Goal: Find specific page/section: Find specific page/section

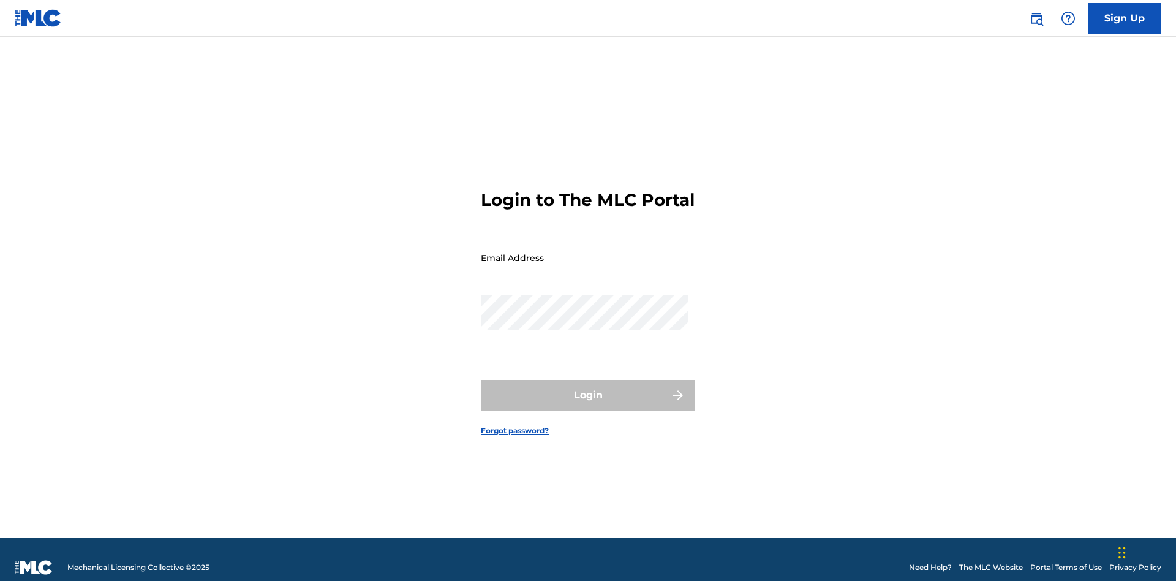
scroll to position [16, 0]
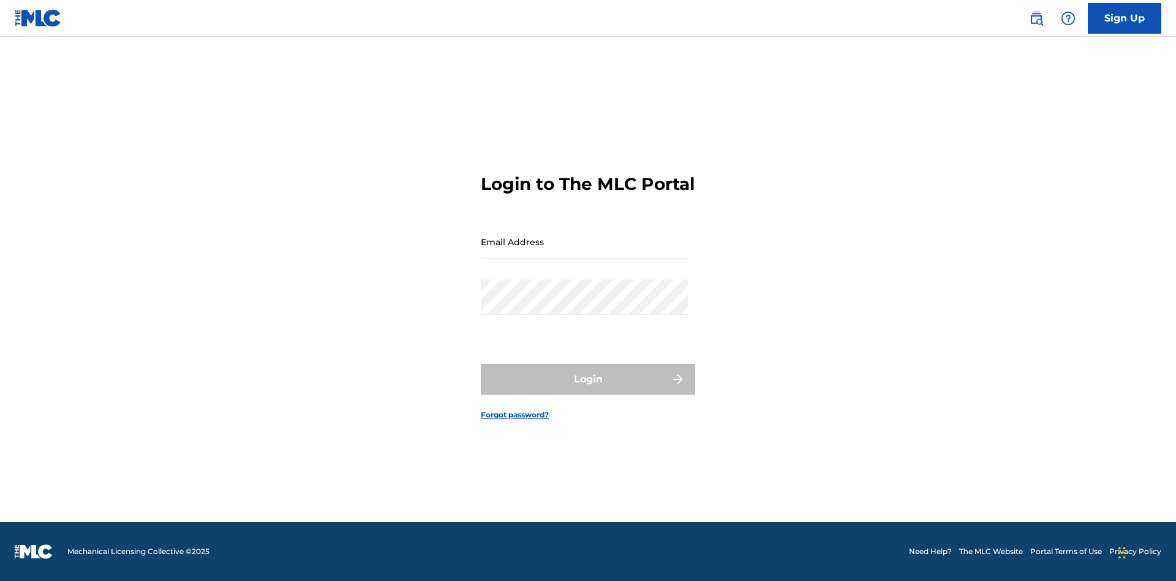
click at [584, 252] on input "Email Address" at bounding box center [584, 241] width 207 height 35
type input "Duke.McTesterson@gmail.com"
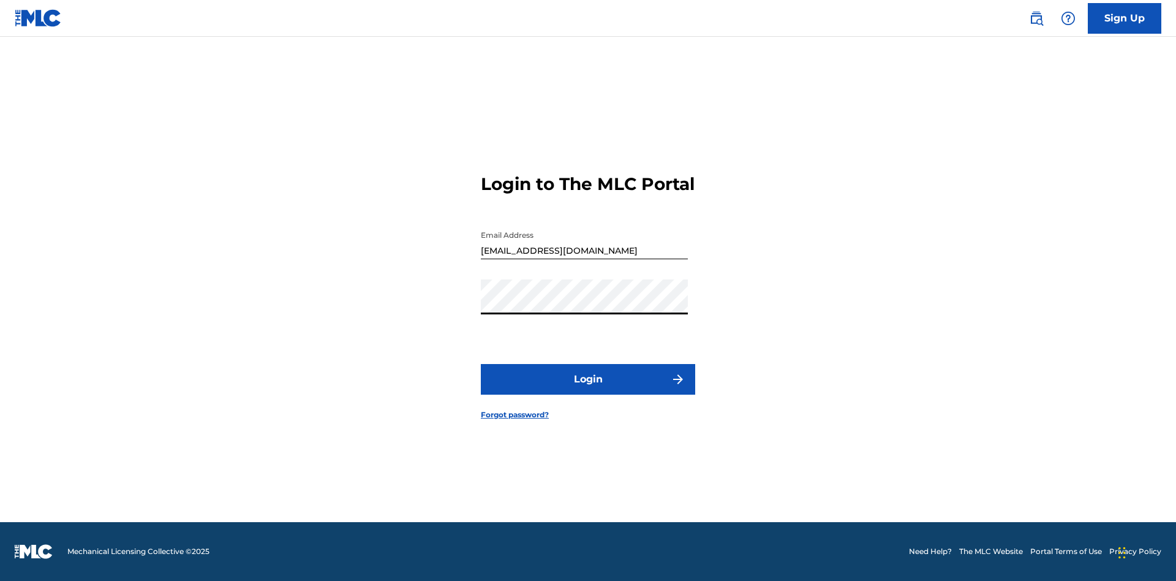
click at [588, 390] on button "Login" at bounding box center [588, 379] width 214 height 31
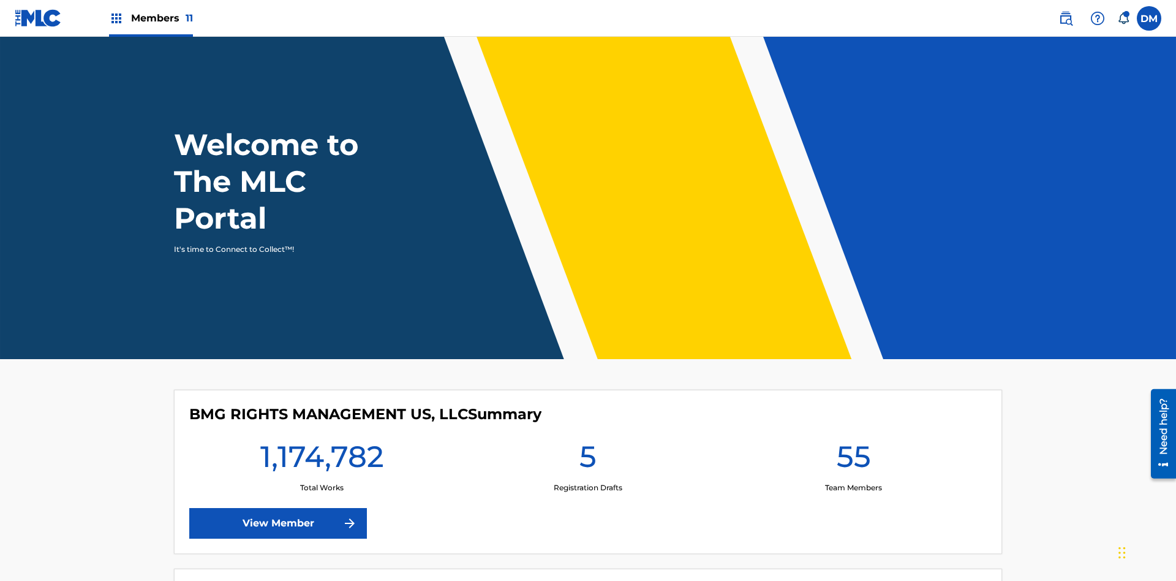
click at [151, 18] on span "Members 11" at bounding box center [162, 18] width 62 height 14
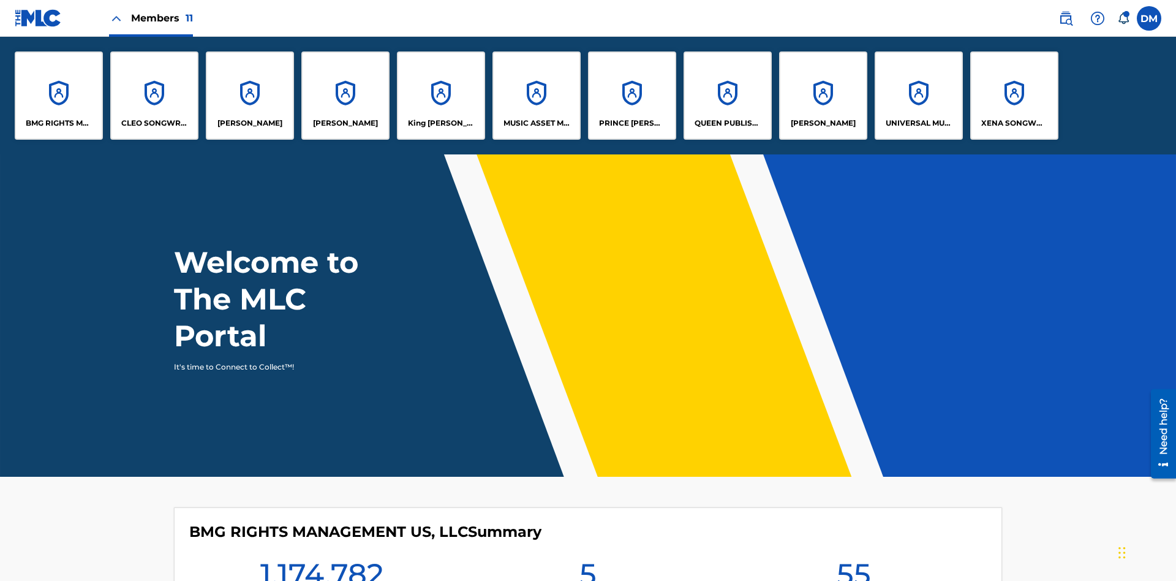
click at [440, 123] on p "King McTesterson" at bounding box center [441, 123] width 67 height 11
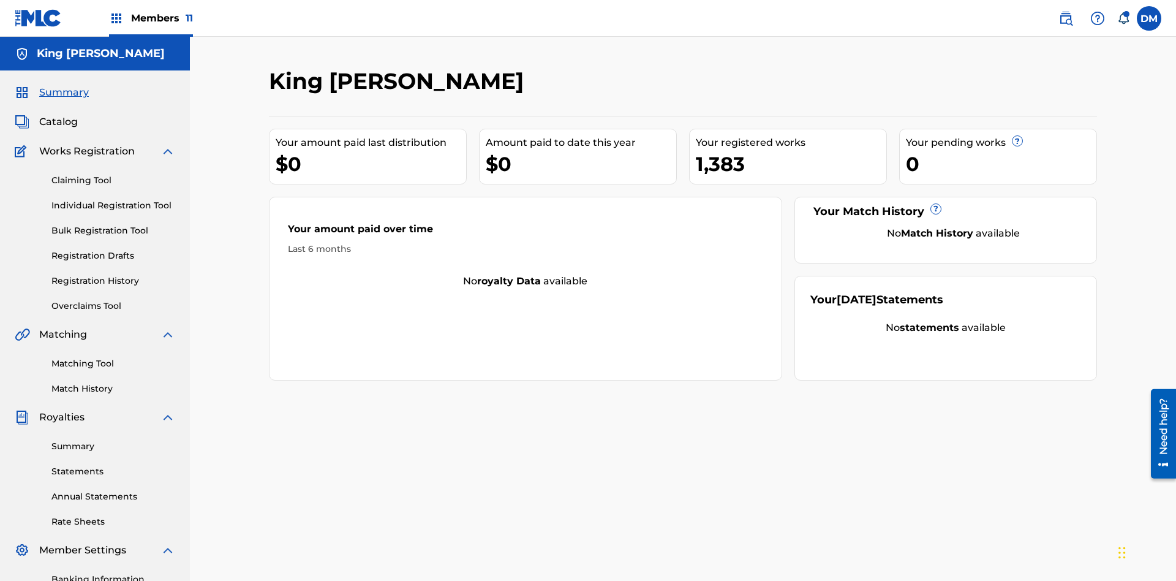
scroll to position [41, 0]
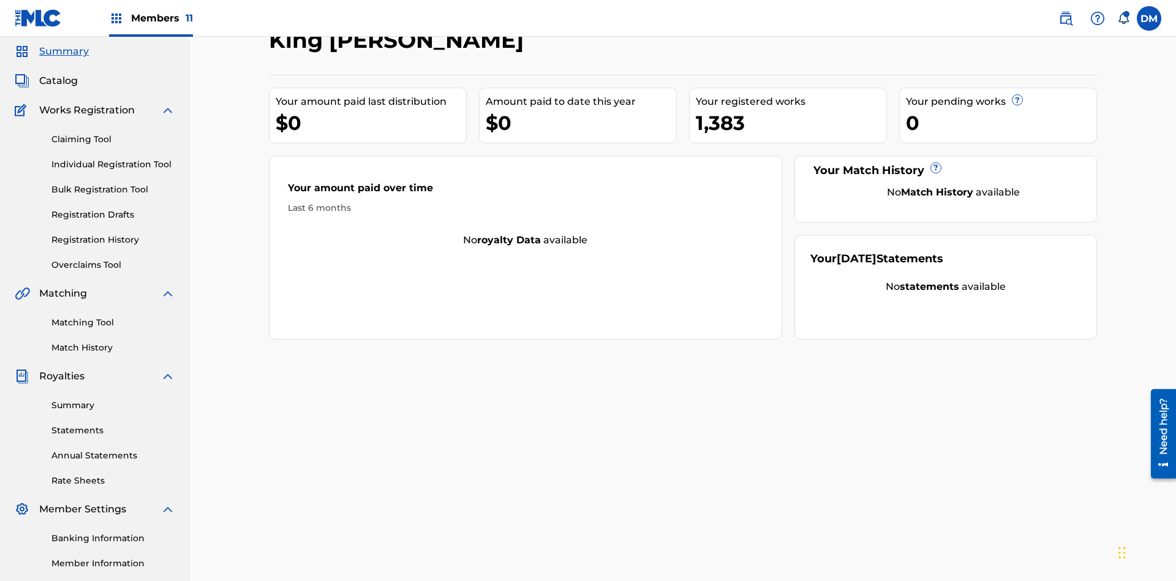
click at [58, 81] on span "Catalog" at bounding box center [58, 81] width 39 height 15
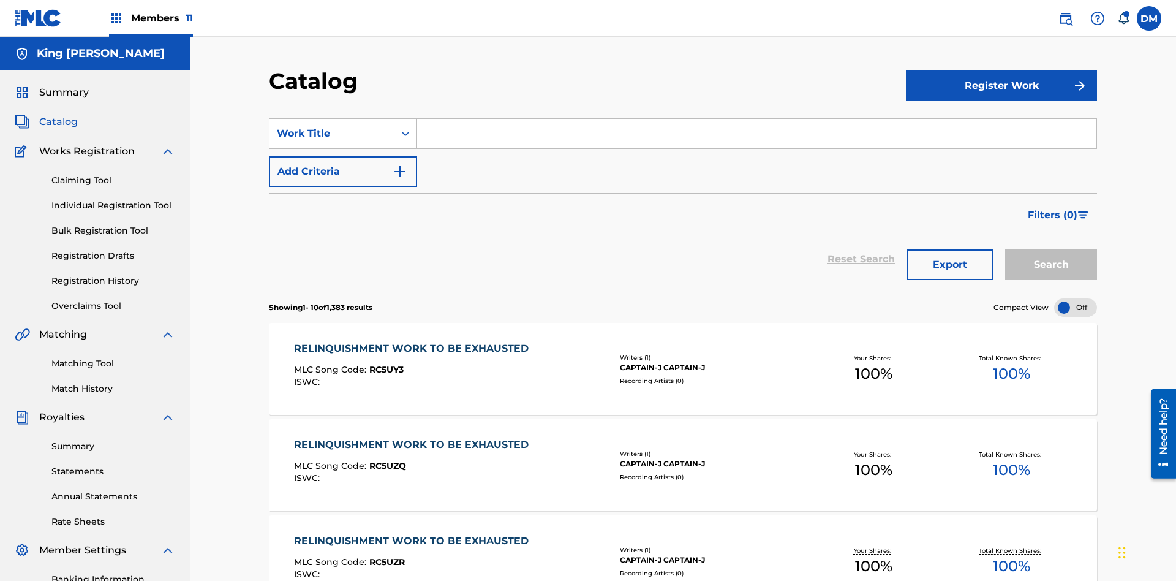
scroll to position [225, 0]
